Goal: Transaction & Acquisition: Purchase product/service

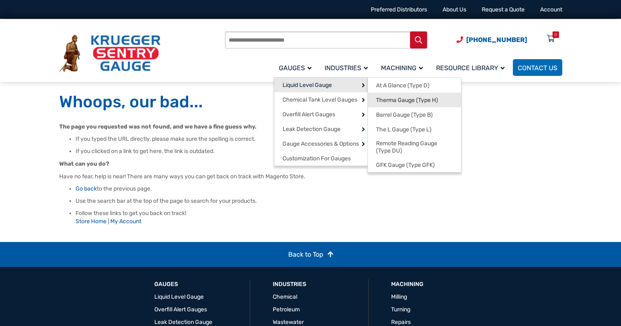
click at [398, 101] on span "Therma Gauge (Type H)" at bounding box center [407, 100] width 62 height 7
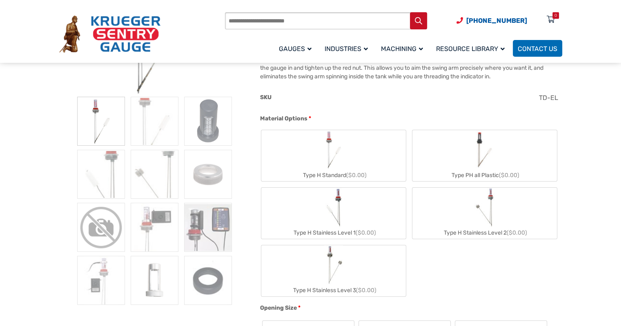
scroll to position [198, 0]
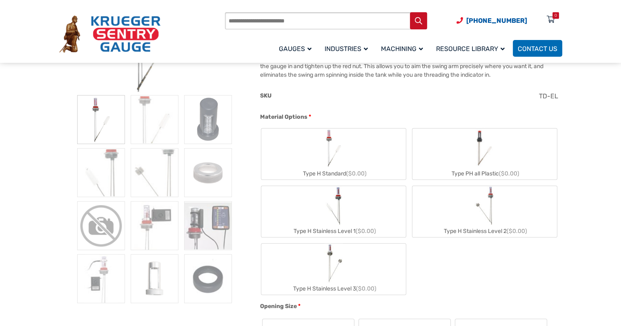
click at [339, 155] on img "Type H Standard" at bounding box center [334, 148] width 22 height 39
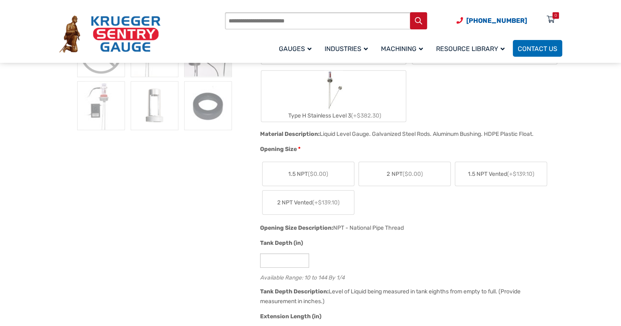
scroll to position [373, 0]
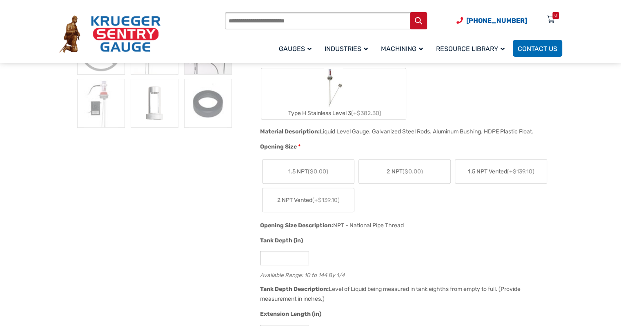
click at [401, 169] on span "2 NPT ($0.00)" at bounding box center [405, 171] width 36 height 9
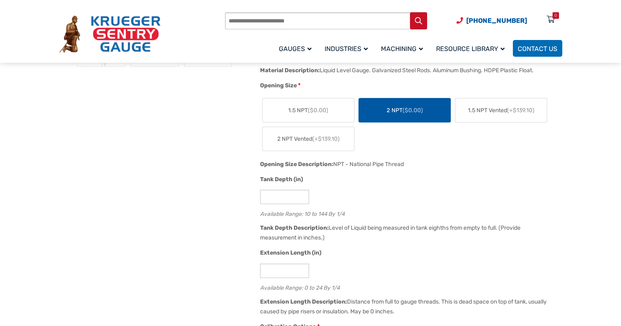
scroll to position [440, 0]
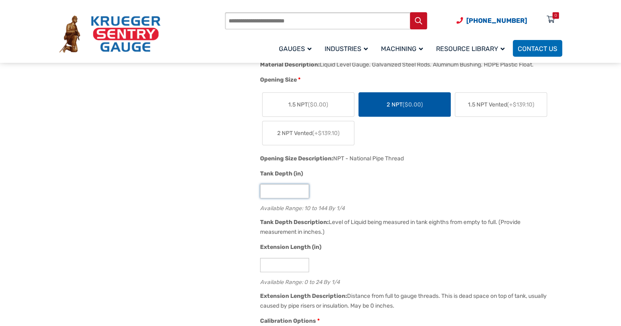
click at [276, 192] on input "**" at bounding box center [284, 191] width 49 height 14
type input "*"
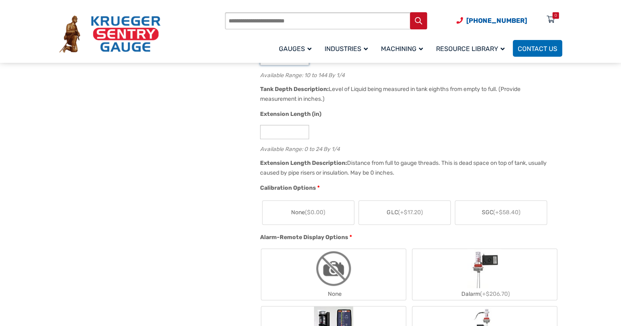
scroll to position [576, 0]
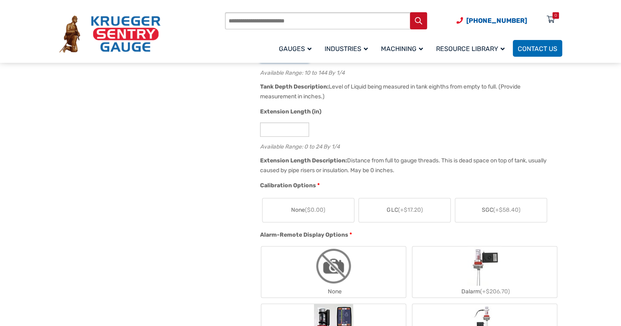
type input "**"
click at [486, 211] on span "SGC (+$58.40)" at bounding box center [501, 210] width 39 height 9
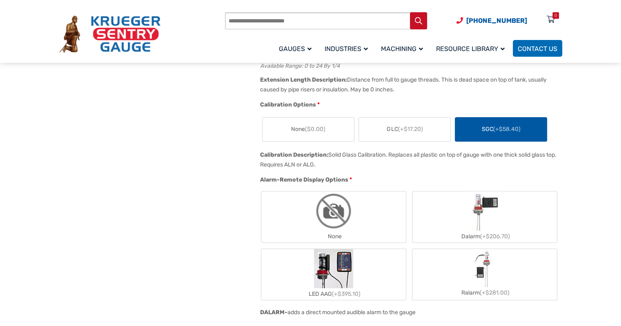
scroll to position [658, 0]
click at [371, 212] on label "None" at bounding box center [333, 216] width 145 height 51
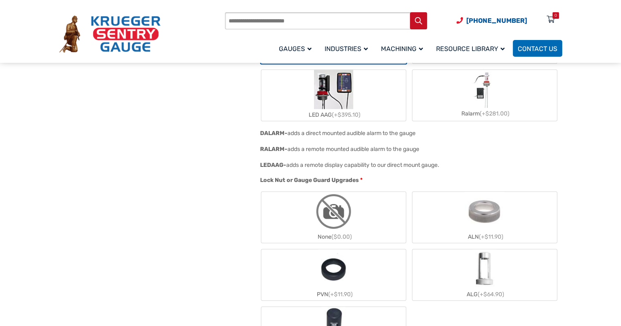
scroll to position [841, 0]
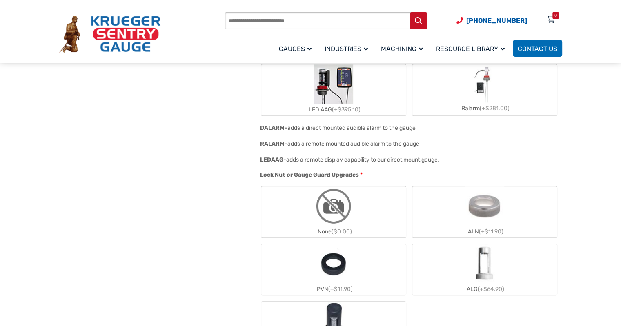
click at [479, 284] on div "ALG (+$64.90)" at bounding box center [485, 289] width 145 height 12
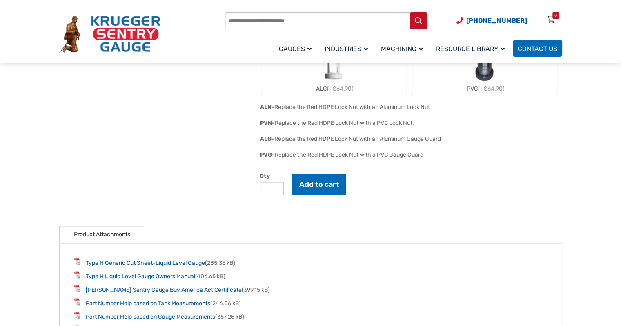
scroll to position [1233, 0]
click at [319, 183] on button "Add to cart" at bounding box center [319, 183] width 54 height 21
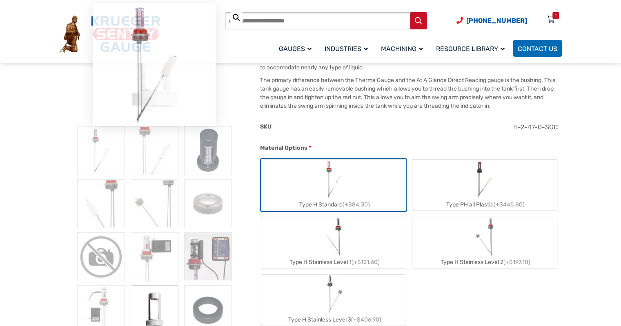
scroll to position [0, 0]
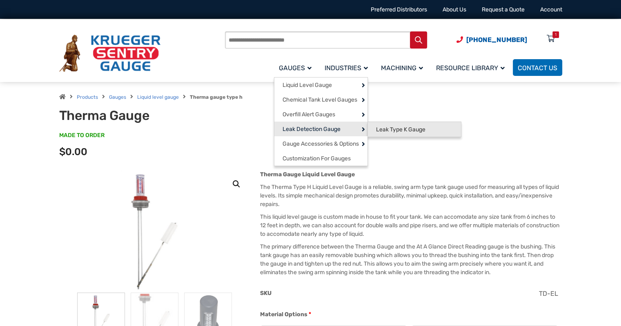
click at [386, 129] on span "Leak Type K Gauge" at bounding box center [400, 129] width 49 height 7
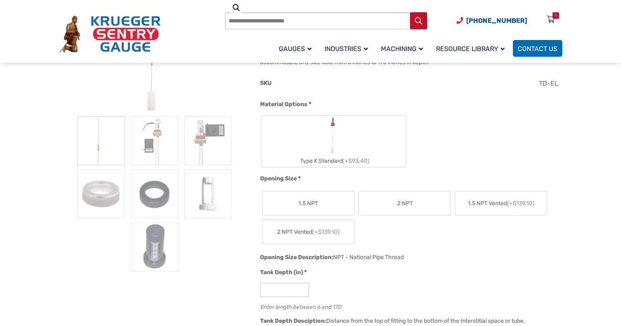
scroll to position [181, 0]
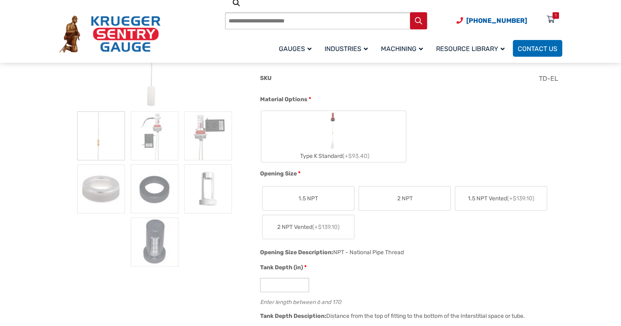
click at [406, 196] on span "2 NPT" at bounding box center [405, 198] width 16 height 9
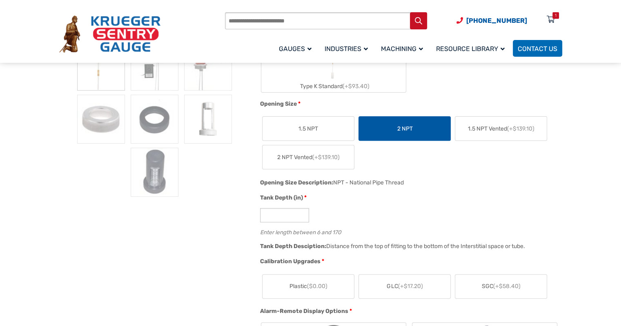
scroll to position [252, 0]
click at [294, 217] on input "*" at bounding box center [284, 215] width 49 height 14
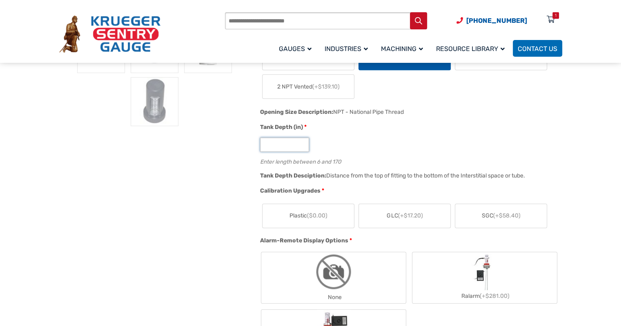
scroll to position [328, 0]
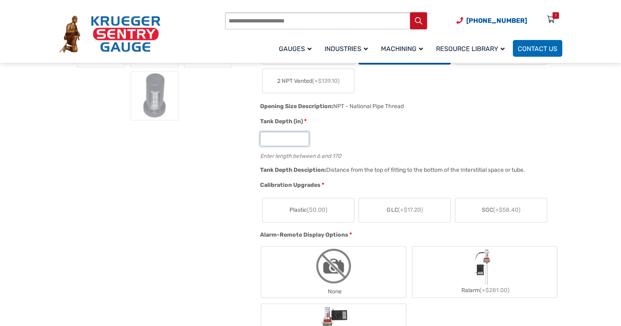
type input "**"
click at [487, 212] on span "SGC (+$58.40)" at bounding box center [501, 210] width 39 height 9
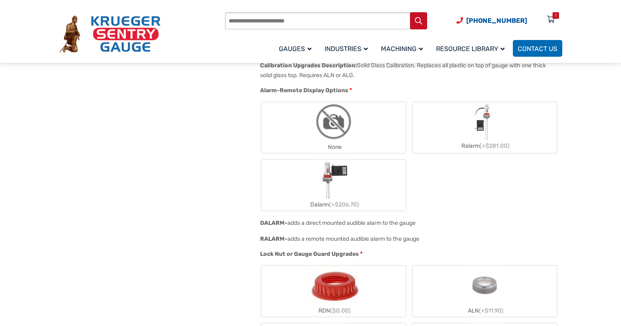
scroll to position [500, 0]
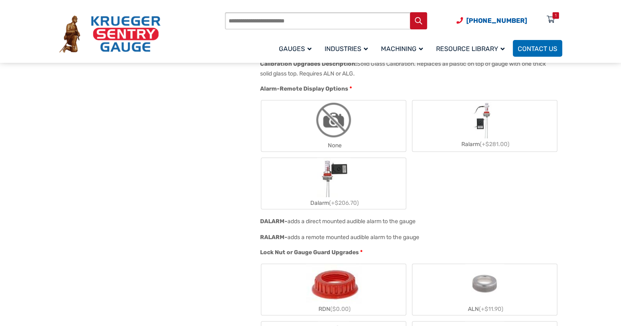
click at [334, 116] on img "None" at bounding box center [333, 119] width 39 height 39
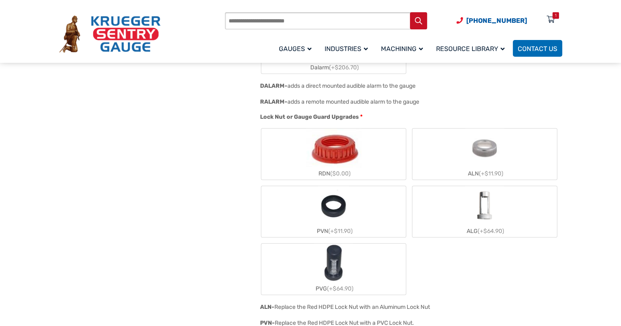
scroll to position [636, 0]
click at [483, 207] on img "ALG" at bounding box center [484, 205] width 39 height 39
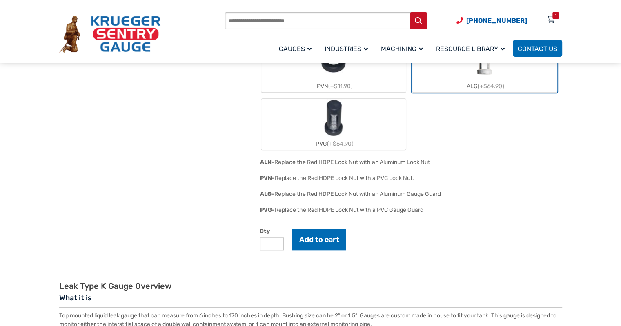
scroll to position [781, 0]
click at [317, 234] on button "Add to cart" at bounding box center [319, 238] width 54 height 21
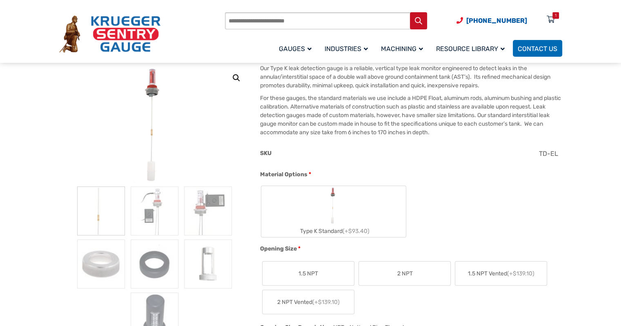
scroll to position [107, 0]
click at [351, 210] on label "Type K Standard (+$93.40)" at bounding box center [333, 210] width 145 height 51
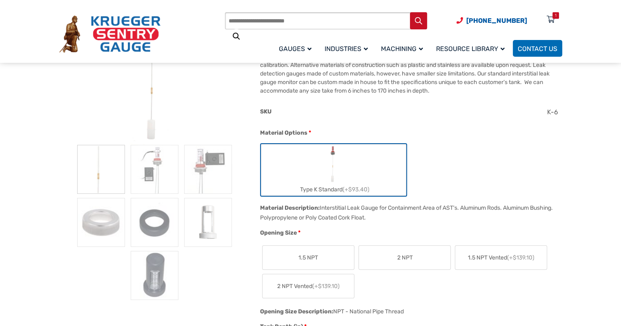
scroll to position [154, 0]
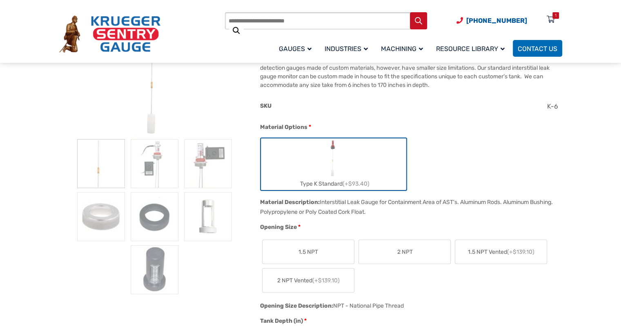
click at [403, 244] on label "2 NPT" at bounding box center [404, 252] width 91 height 24
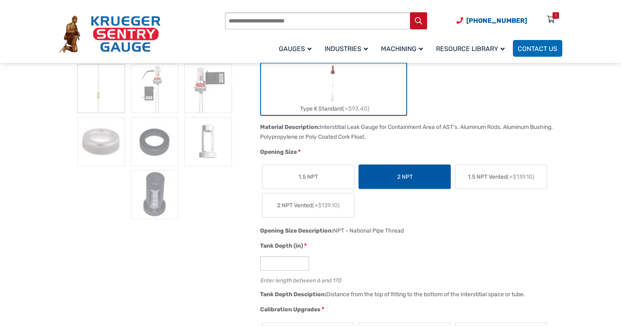
scroll to position [229, 0]
click at [289, 261] on input "*" at bounding box center [284, 263] width 49 height 14
type input "**"
click at [375, 254] on div "Tank Depth (in) * ** Enter length between 6 and 170" at bounding box center [409, 266] width 302 height 48
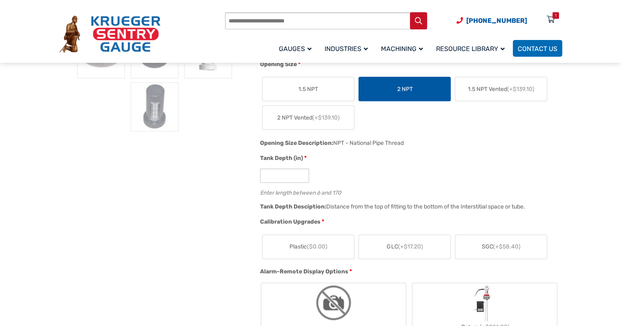
scroll to position [317, 0]
click at [502, 248] on span "(+$58.40)" at bounding box center [506, 246] width 27 height 7
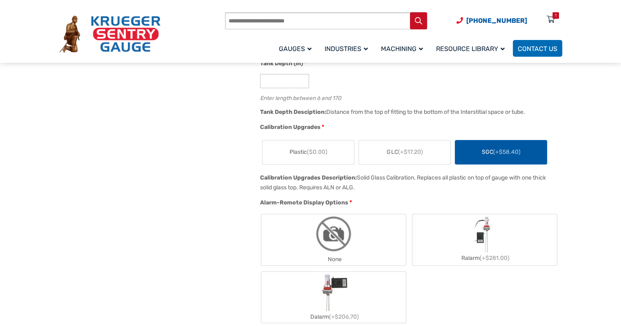
scroll to position [412, 0]
click at [355, 242] on label "None" at bounding box center [333, 239] width 145 height 51
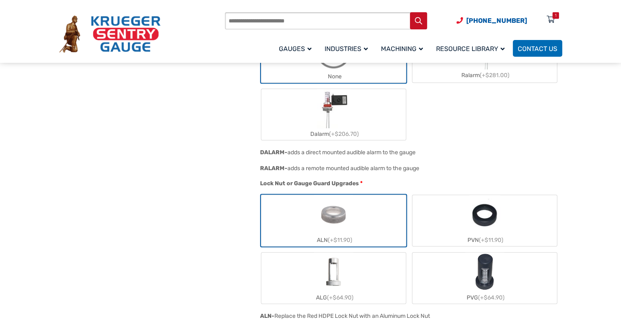
scroll to position [596, 0]
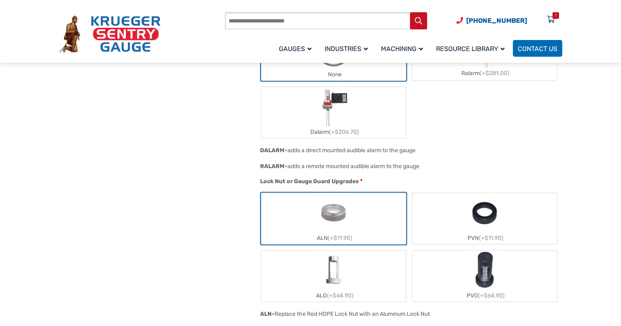
click at [339, 279] on img "ALG" at bounding box center [333, 270] width 39 height 39
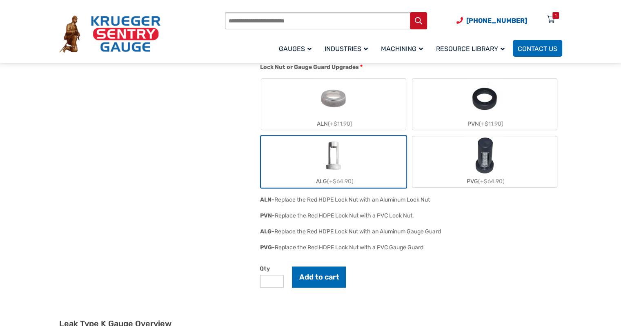
scroll to position [711, 0]
click at [304, 272] on button "Add to cart" at bounding box center [319, 277] width 54 height 21
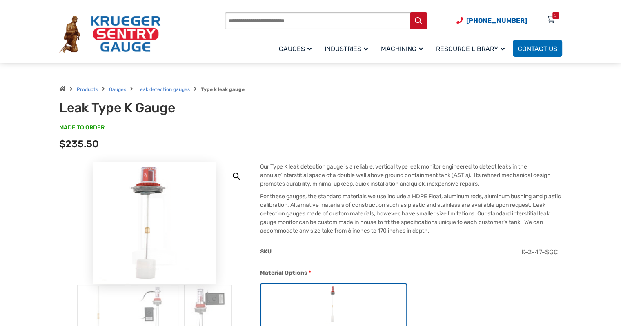
scroll to position [0, 0]
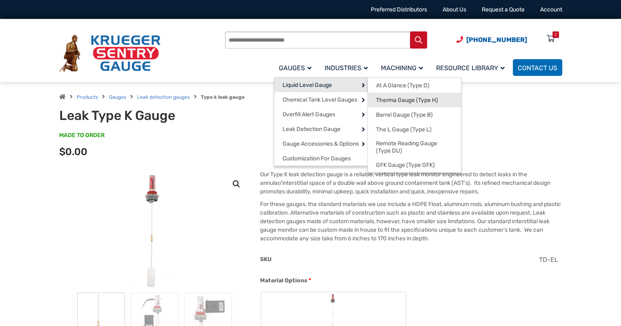
click at [399, 101] on span "Therma Gauge (Type H)" at bounding box center [407, 100] width 62 height 7
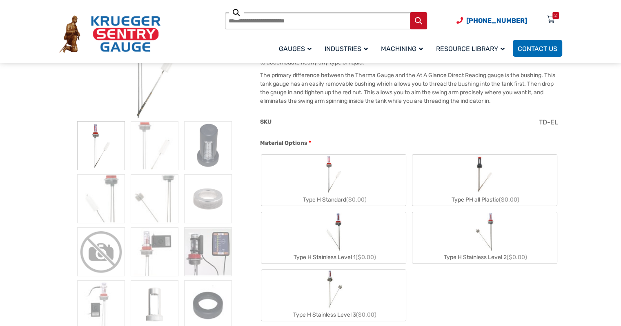
scroll to position [181, 0]
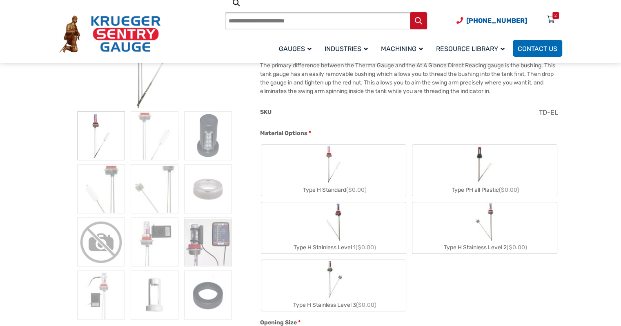
click at [358, 178] on label "Type H Standard ($0.00)" at bounding box center [333, 170] width 145 height 51
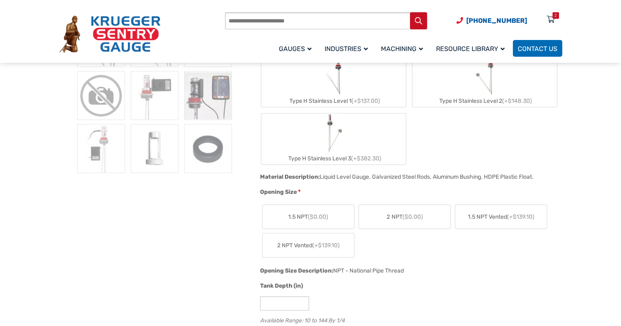
scroll to position [328, 0]
click at [387, 219] on span "2 NPT ($0.00)" at bounding box center [405, 216] width 36 height 9
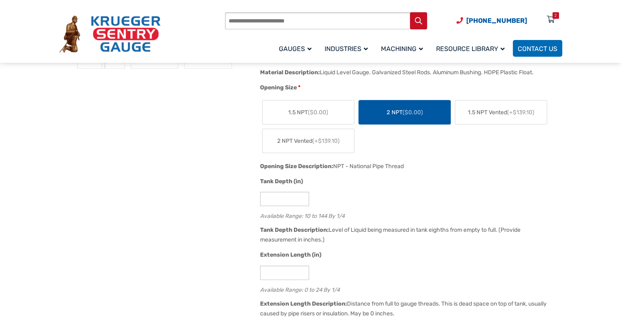
scroll to position [434, 0]
click at [276, 197] on input "**" at bounding box center [284, 198] width 49 height 14
type input "*"
type input "**"
click at [377, 197] on div "**" at bounding box center [409, 198] width 298 height 14
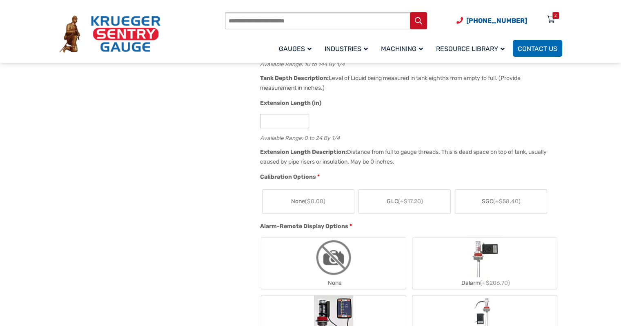
scroll to position [585, 0]
click at [508, 198] on span "(+$58.40)" at bounding box center [506, 201] width 27 height 7
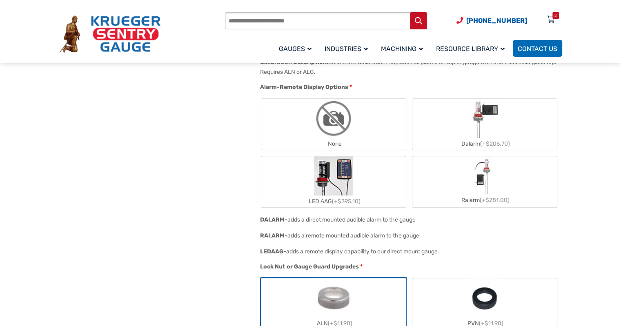
scroll to position [764, 0]
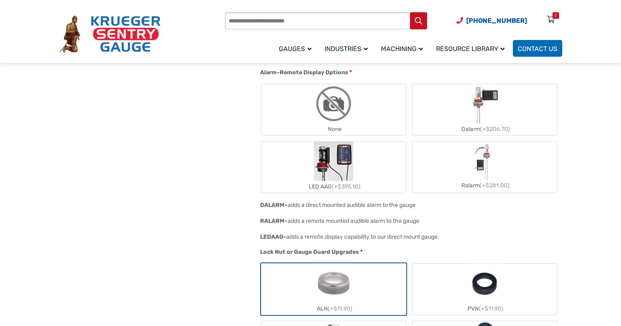
click at [329, 101] on img "None" at bounding box center [333, 103] width 39 height 39
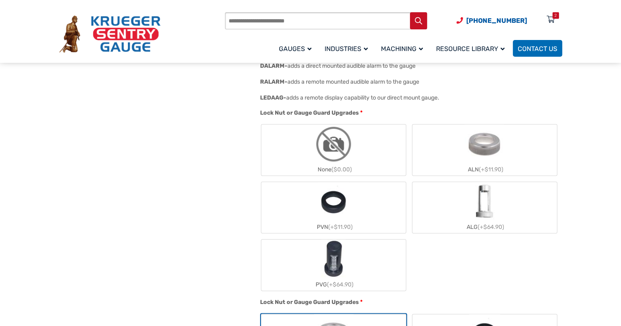
scroll to position [904, 0]
click at [466, 219] on label "ALG (+$64.90)" at bounding box center [485, 206] width 145 height 51
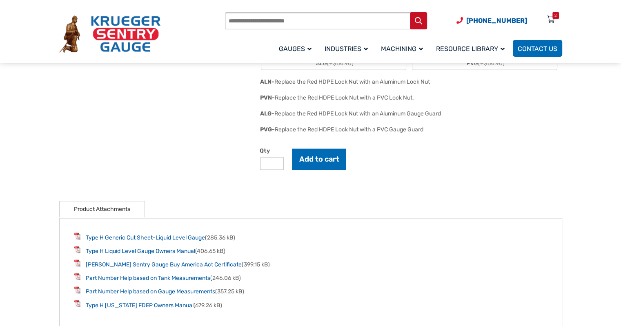
scroll to position [1261, 0]
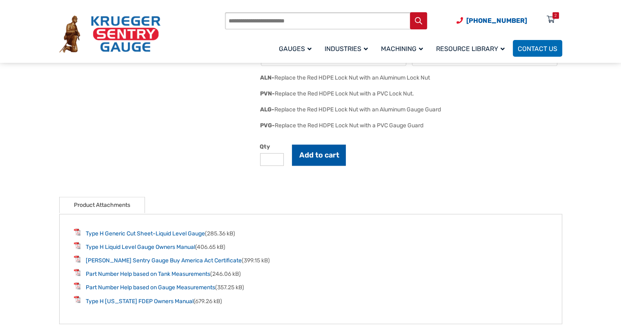
click at [313, 154] on button "Add to cart" at bounding box center [319, 155] width 54 height 21
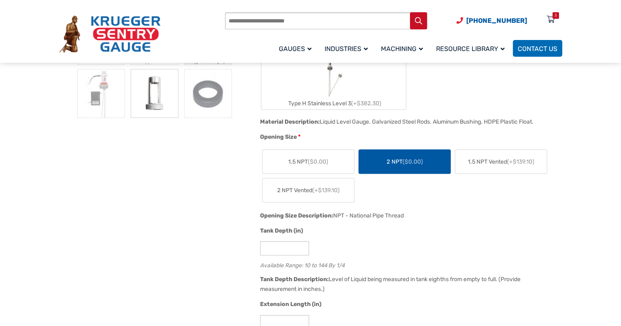
scroll to position [0, 0]
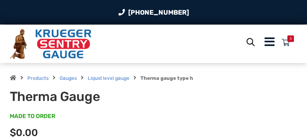
click at [219, 28] on div "Products search [PHONE_NUMBER] Menu 3 Menu Account [GEOGRAPHIC_DATA] Liquid Lev…" at bounding box center [153, 44] width 307 height 38
click at [181, 13] on link "[PHONE_NUMBER]" at bounding box center [153, 12] width 71 height 10
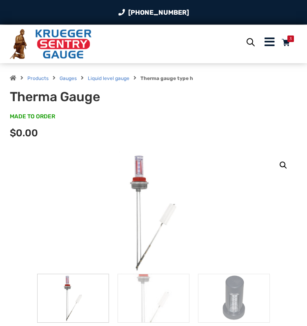
click at [289, 40] on div "3" at bounding box center [291, 39] width 7 height 7
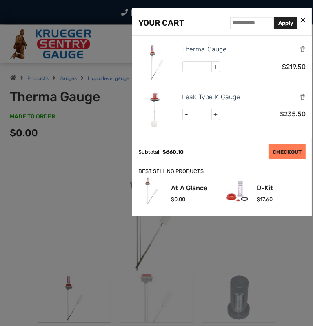
click at [284, 156] on link "CHECKOUT" at bounding box center [287, 152] width 37 height 15
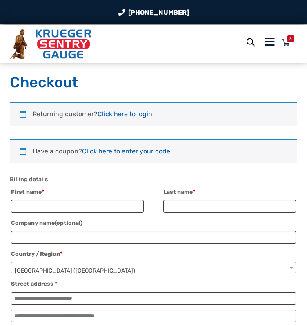
select select "**"
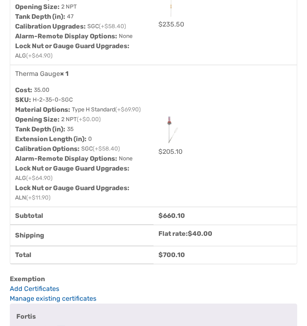
scroll to position [787, 0]
